Goal: Book appointment/travel/reservation

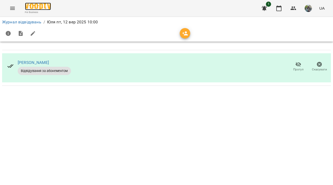
click at [40, 9] on img at bounding box center [38, 7] width 26 height 8
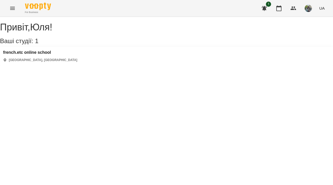
click at [58, 58] on div "french.etc online school [GEOGRAPHIC_DATA], [GEOGRAPHIC_DATA]" at bounding box center [166, 56] width 333 height 18
click at [56, 55] on h3 "french.etc online school" at bounding box center [40, 52] width 74 height 5
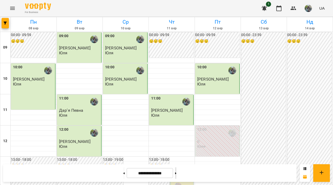
click at [176, 169] on button at bounding box center [175, 173] width 1 height 11
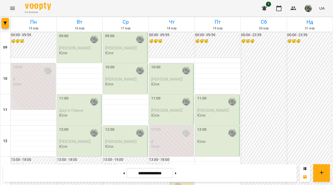
scroll to position [307, 0]
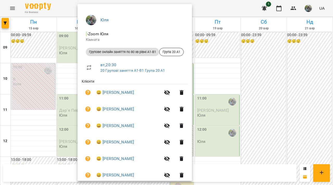
scroll to position [48, 0]
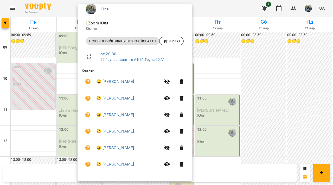
click at [37, 78] on div at bounding box center [166, 92] width 333 height 185
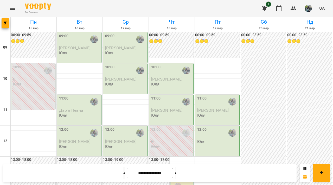
scroll to position [287, 0]
click at [176, 170] on button at bounding box center [175, 173] width 1 height 11
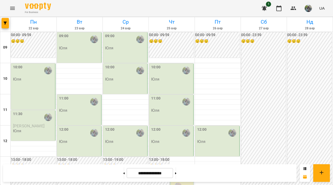
scroll to position [307, 0]
click at [123, 179] on button at bounding box center [123, 173] width 1 height 11
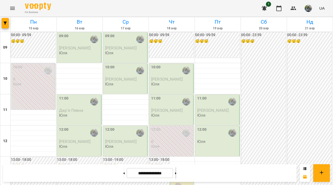
click at [176, 173] on button at bounding box center [175, 173] width 1 height 11
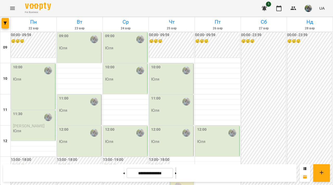
click at [176, 173] on button at bounding box center [175, 173] width 1 height 11
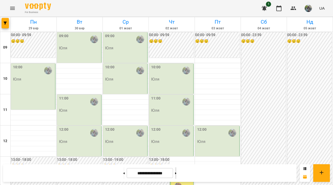
click at [176, 173] on button at bounding box center [175, 173] width 1 height 11
click at [123, 176] on button at bounding box center [123, 173] width 1 height 11
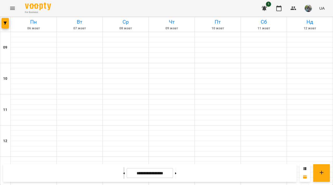
click at [123, 176] on button at bounding box center [123, 173] width 1 height 11
type input "**********"
